Goal: Task Accomplishment & Management: Manage account settings

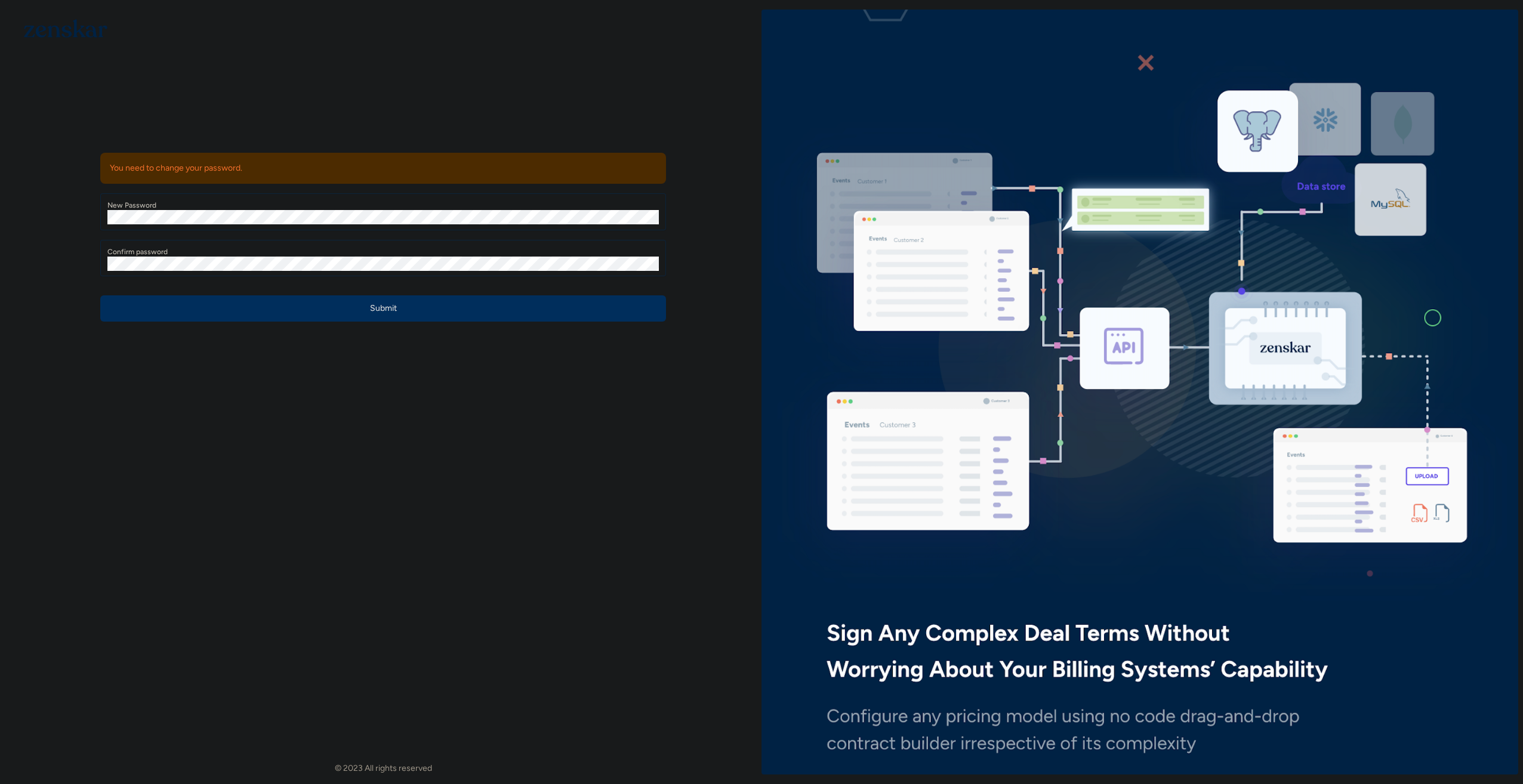
click at [463, 312] on button "Submit" at bounding box center [383, 308] width 566 height 27
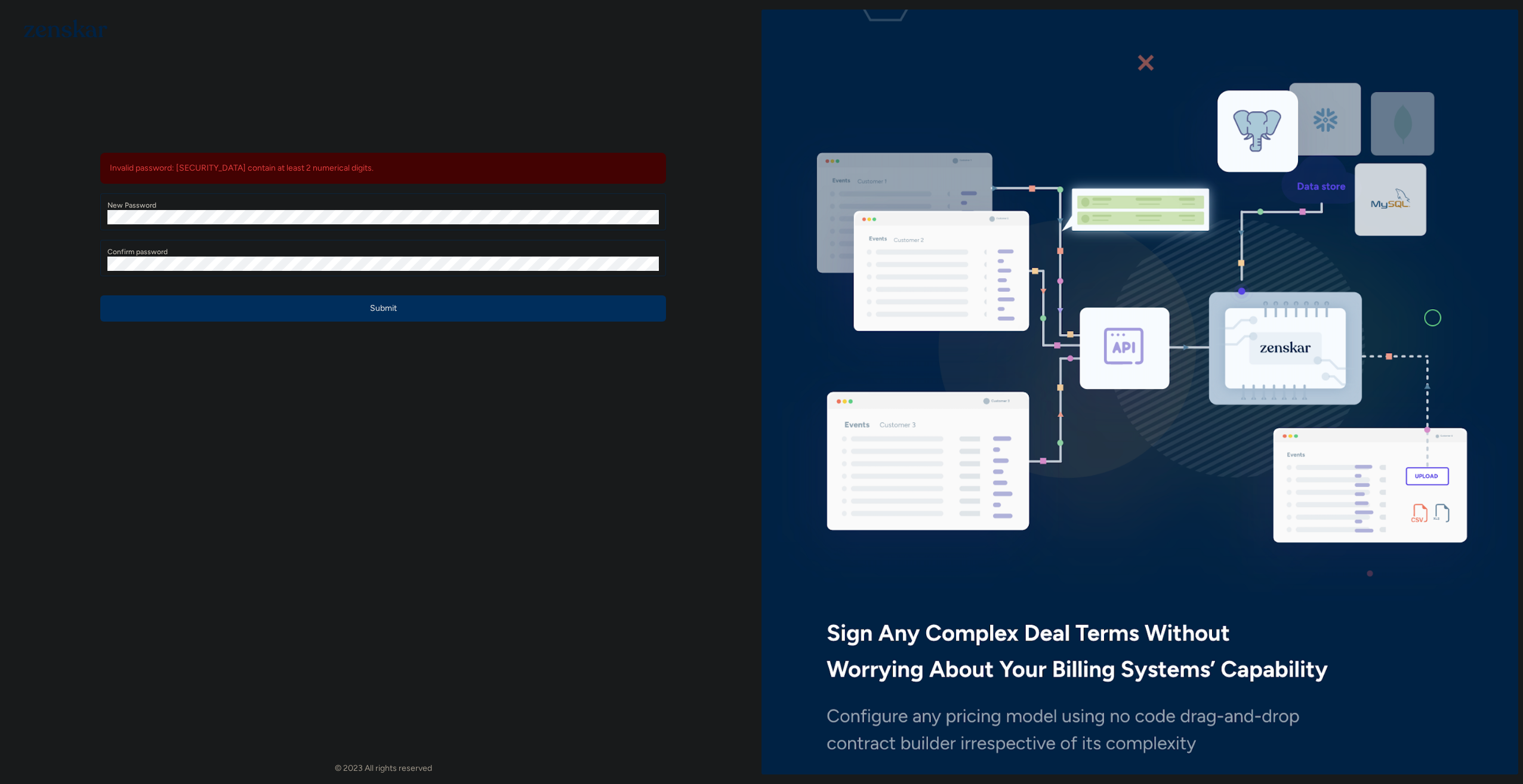
click at [449, 314] on button "Submit" at bounding box center [383, 308] width 566 height 27
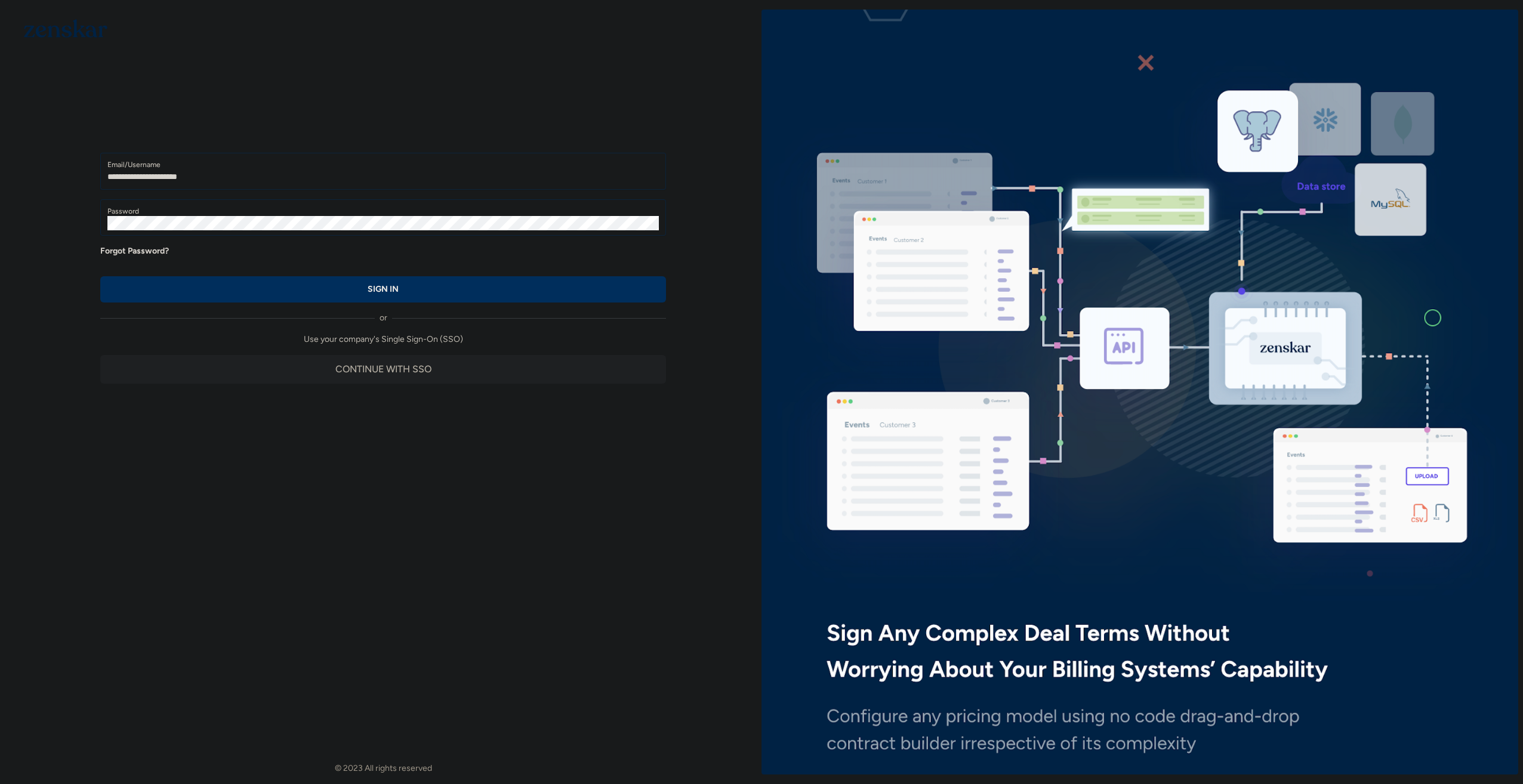
type input "**********"
click at [419, 291] on button "SIGN IN" at bounding box center [383, 290] width 566 height 27
